Goal: Information Seeking & Learning: Learn about a topic

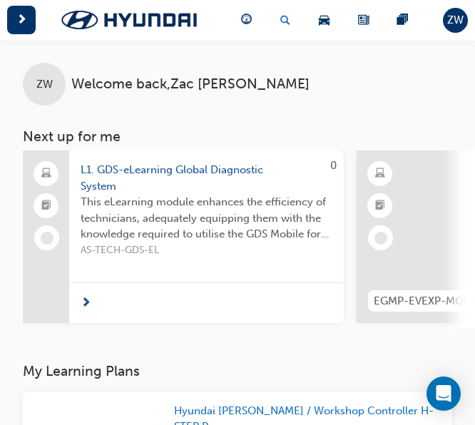
click at [287, 19] on span "search-icon" at bounding box center [285, 20] width 10 height 18
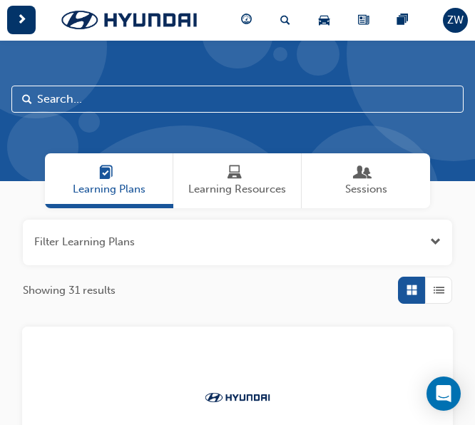
click at [372, 179] on span "Sessions" at bounding box center [363, 173] width 36 height 16
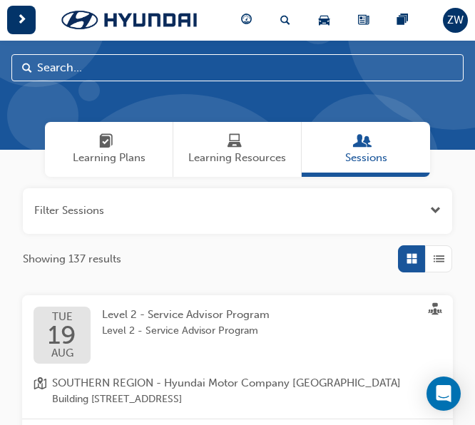
scroll to position [34, 0]
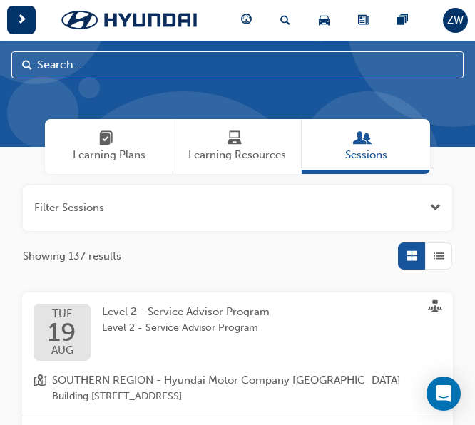
click at [360, 213] on button "button" at bounding box center [237, 208] width 429 height 46
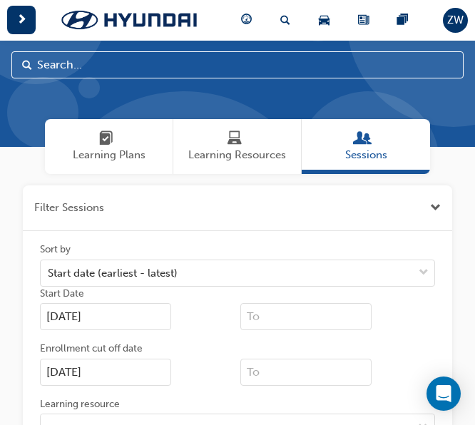
click at [191, 196] on button "button" at bounding box center [237, 208] width 429 height 46
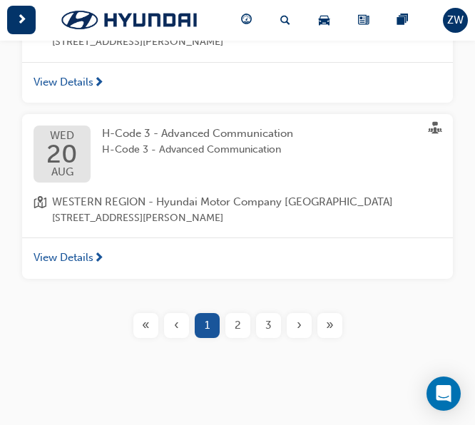
scroll to position [1625, 0]
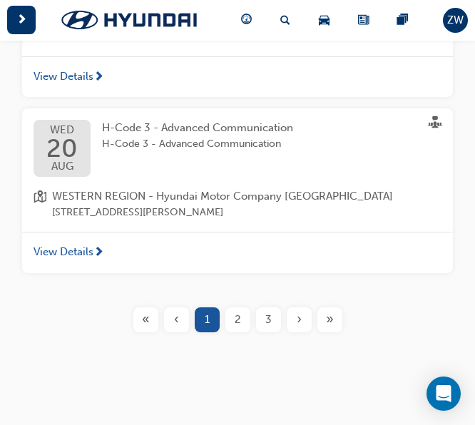
click at [238, 312] on span "2" at bounding box center [238, 320] width 6 height 16
click at [230, 322] on div "2" at bounding box center [237, 319] width 25 height 25
